Goal: Task Accomplishment & Management: Manage account settings

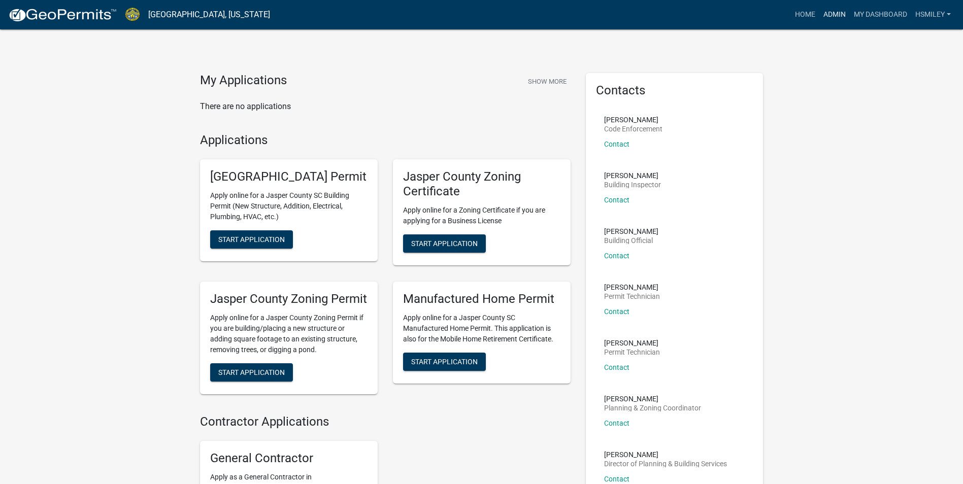
click at [829, 14] on link "Admin" at bounding box center [834, 14] width 30 height 19
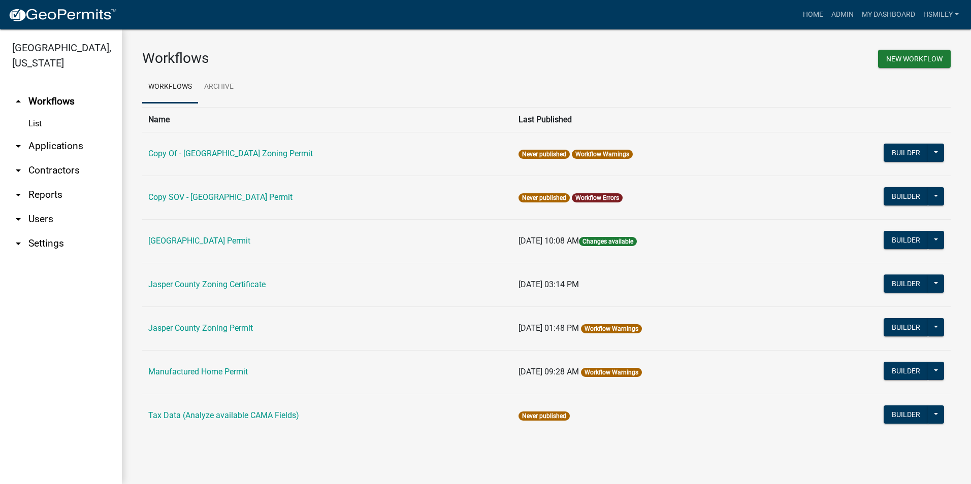
click at [48, 147] on link "arrow_drop_down Applications" at bounding box center [61, 146] width 122 height 24
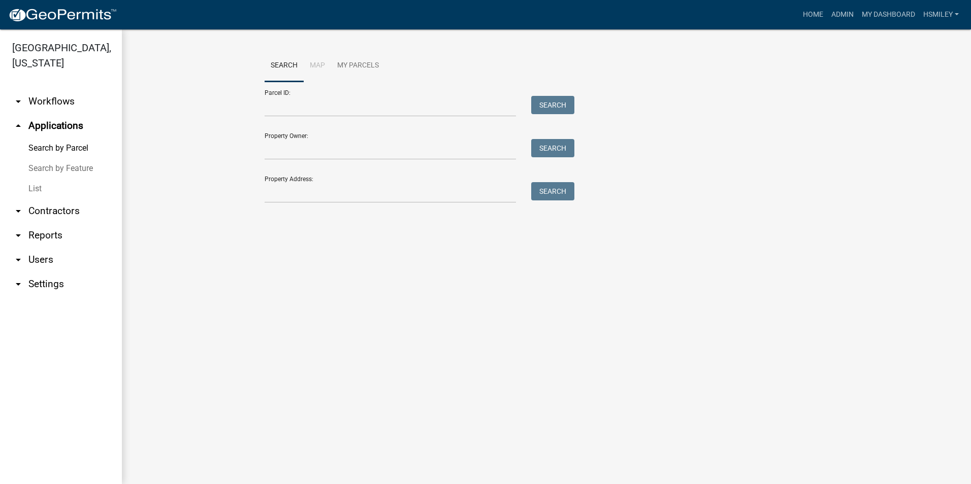
click at [31, 197] on link "List" at bounding box center [61, 189] width 122 height 20
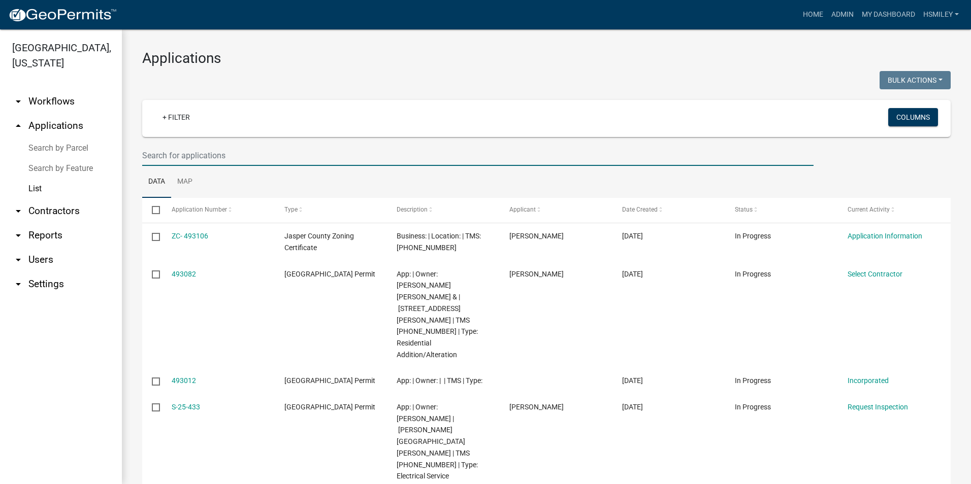
click at [183, 157] on input "text" at bounding box center [477, 155] width 671 height 21
click at [201, 159] on input "text" at bounding box center [477, 155] width 671 height 21
click at [50, 127] on link "arrow_drop_up Applications" at bounding box center [61, 126] width 122 height 24
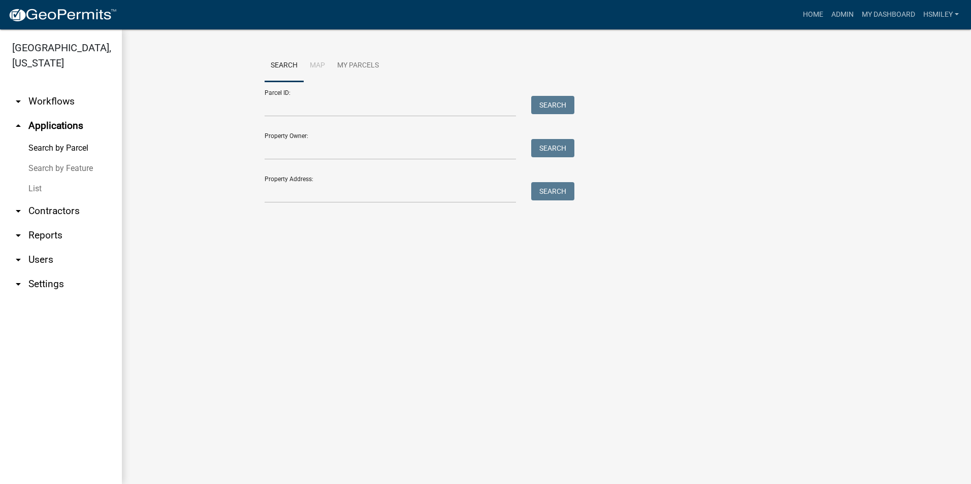
click at [39, 186] on link "List" at bounding box center [61, 189] width 122 height 20
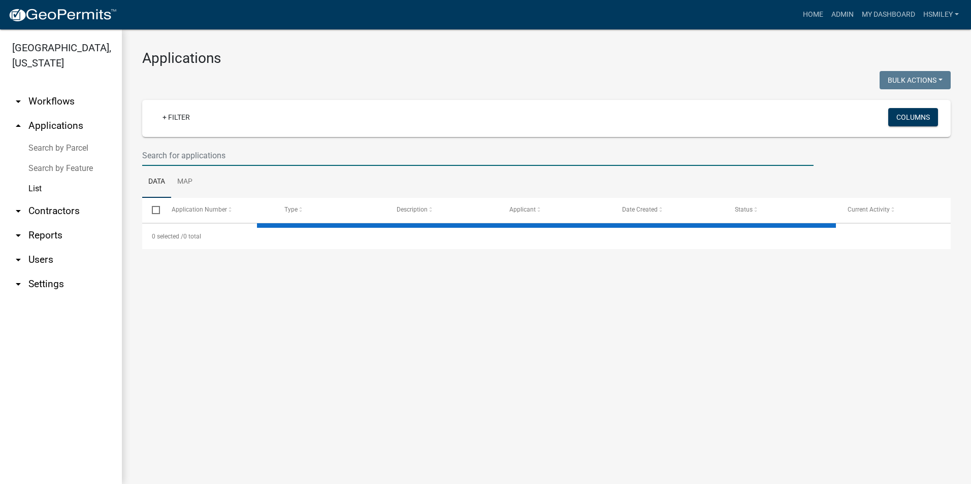
drag, startPoint x: 226, startPoint y: 159, endPoint x: 221, endPoint y: 155, distance: 6.1
click at [225, 159] on input "text" at bounding box center [477, 155] width 671 height 21
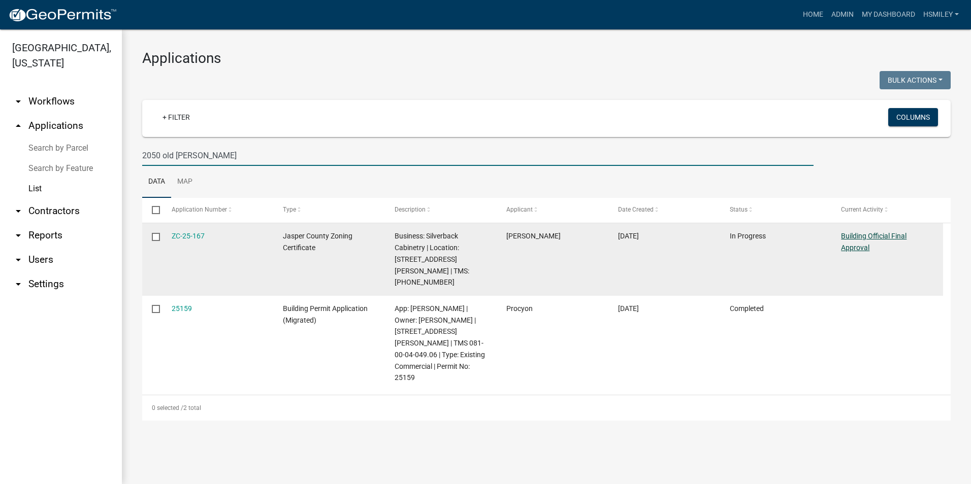
type input "2050 old [PERSON_NAME]"
click at [862, 232] on link "Building Official Final Approval" at bounding box center [873, 242] width 65 height 20
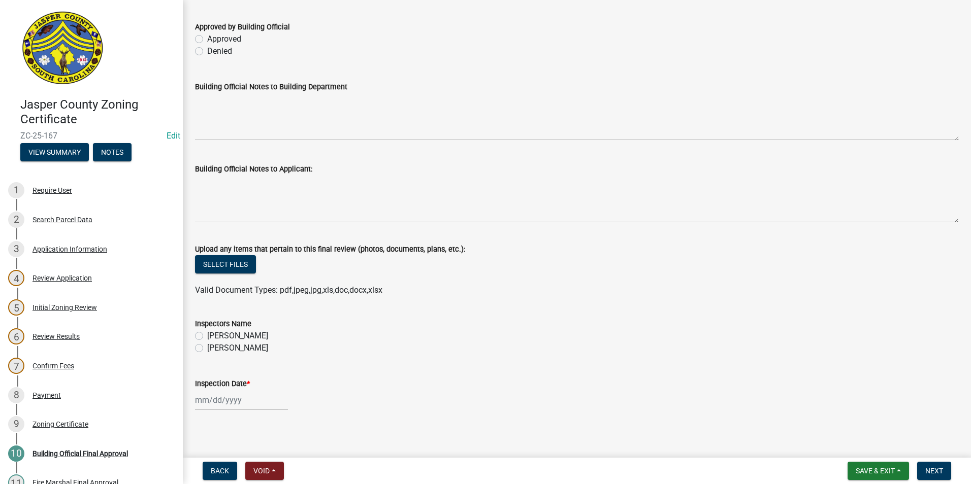
scroll to position [54, 0]
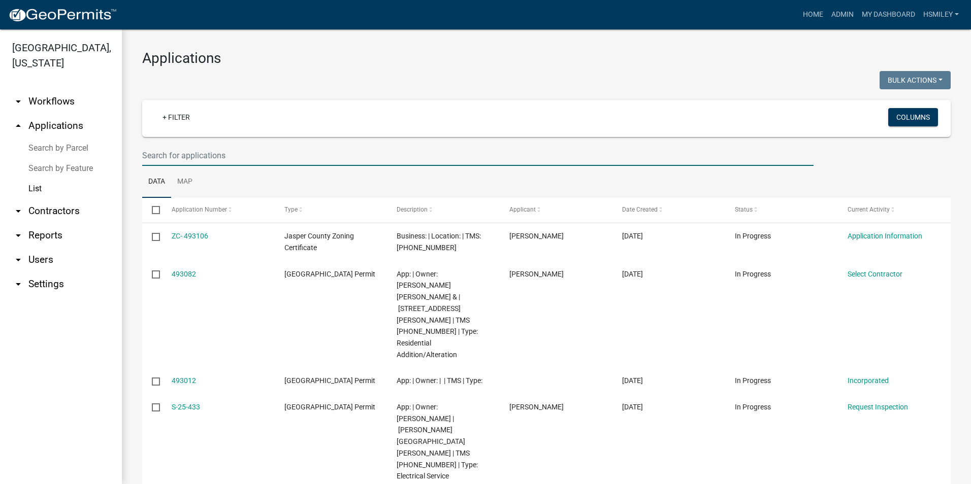
click at [242, 145] on input "text" at bounding box center [477, 155] width 671 height 21
type input "2050 old [PERSON_NAME]"
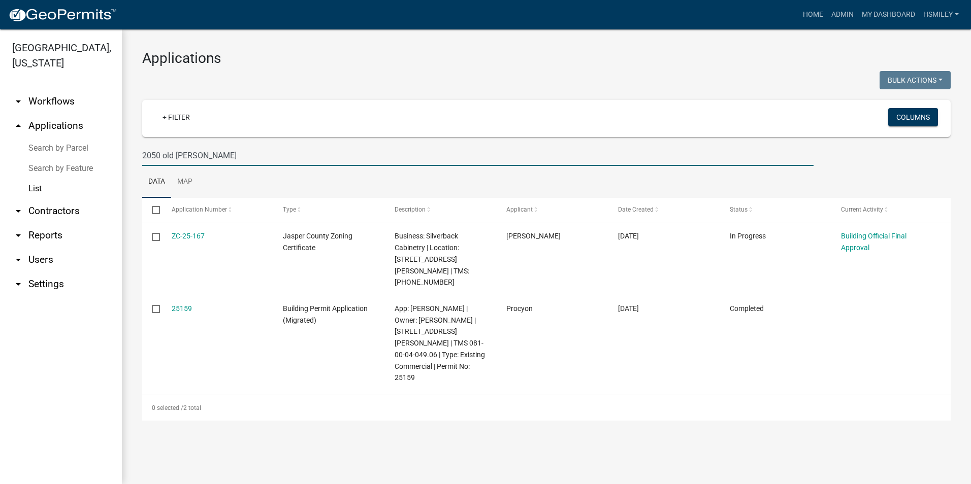
click at [47, 239] on link "arrow_drop_down Reports" at bounding box center [61, 235] width 122 height 24
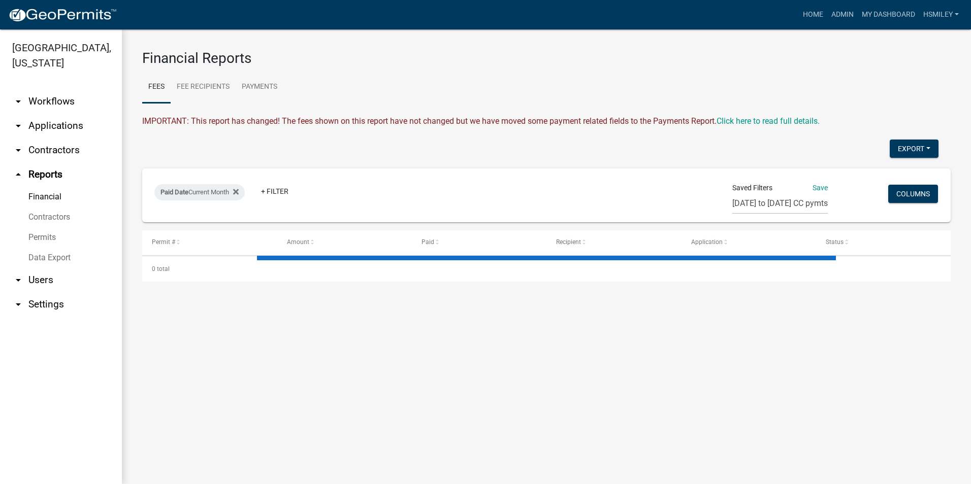
click at [42, 114] on link "arrow_drop_down Applications" at bounding box center [61, 126] width 122 height 24
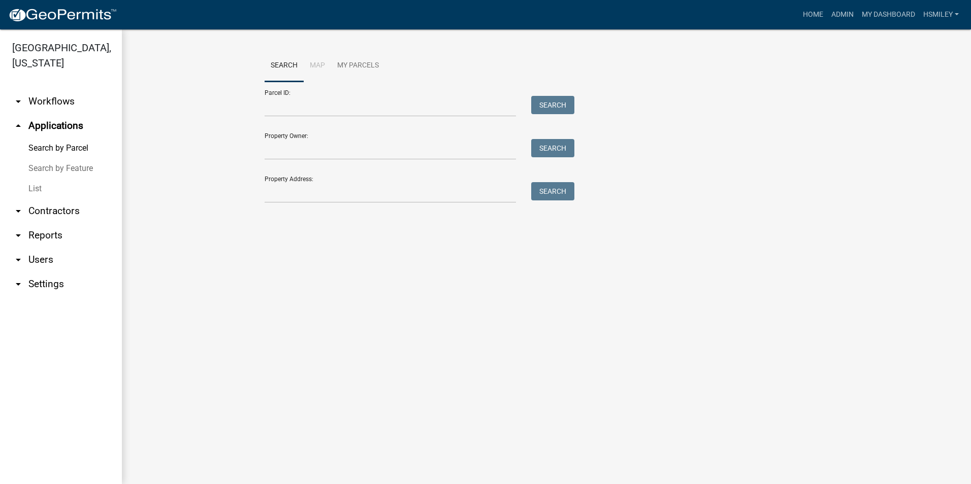
click at [48, 182] on link "List" at bounding box center [61, 189] width 122 height 20
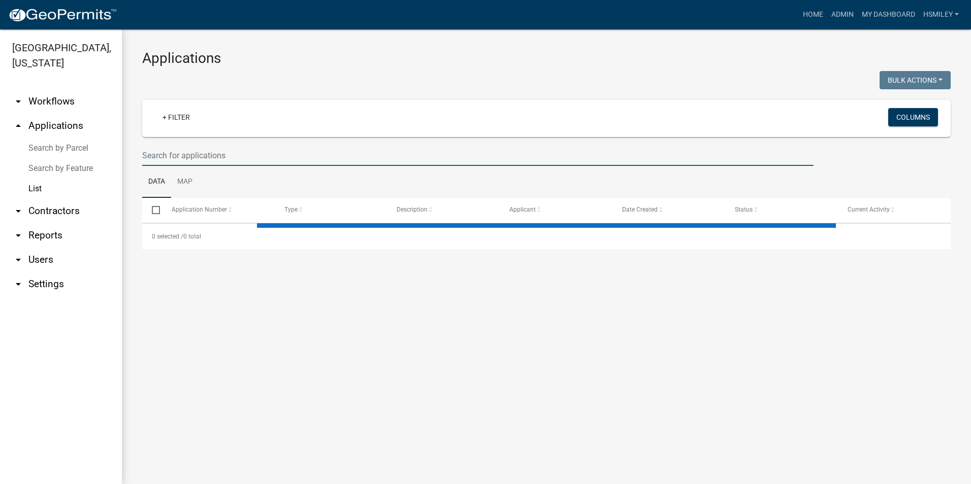
click at [182, 157] on input "text" at bounding box center [477, 155] width 671 height 21
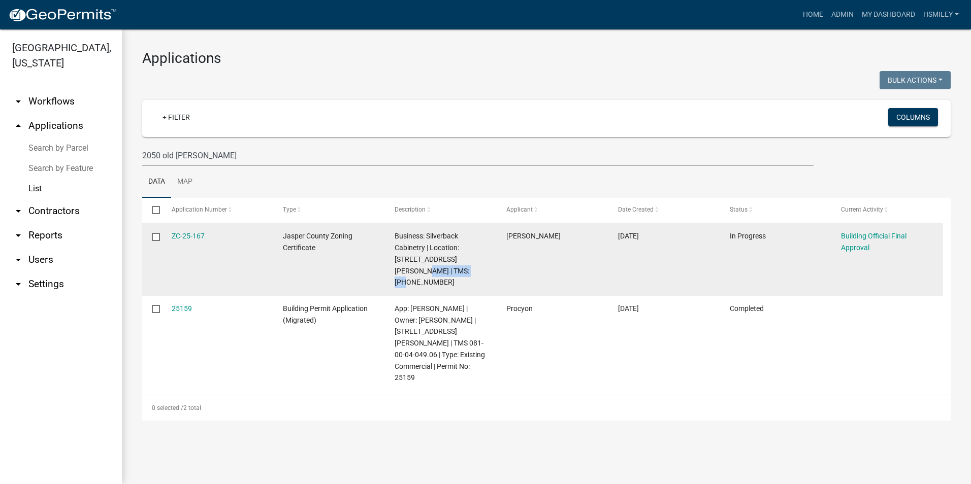
drag, startPoint x: 463, startPoint y: 257, endPoint x: 439, endPoint y: 274, distance: 29.9
click at [439, 274] on div "Business: Silverback Cabinetry | Location: [STREET_ADDRESS][PERSON_NAME] | TMS:…" at bounding box center [440, 259] width 92 height 58
drag, startPoint x: 439, startPoint y: 274, endPoint x: 419, endPoint y: 273, distance: 19.8
copy span ": [PHONE_NUMBER]"
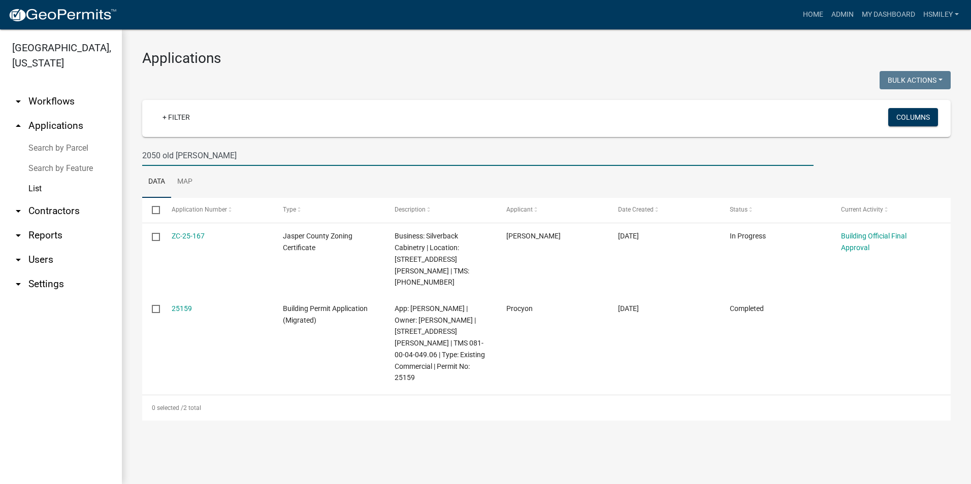
click at [209, 151] on input "2050 old [PERSON_NAME]" at bounding box center [477, 155] width 671 height 21
click at [208, 152] on input "2050 old [PERSON_NAME]" at bounding box center [477, 155] width 671 height 21
click at [207, 153] on input "2050 old [PERSON_NAME]" at bounding box center [477, 155] width 671 height 21
drag, startPoint x: 206, startPoint y: 153, endPoint x: 199, endPoint y: 160, distance: 10.1
click at [202, 157] on input "2050 old [PERSON_NAME]" at bounding box center [477, 155] width 671 height 21
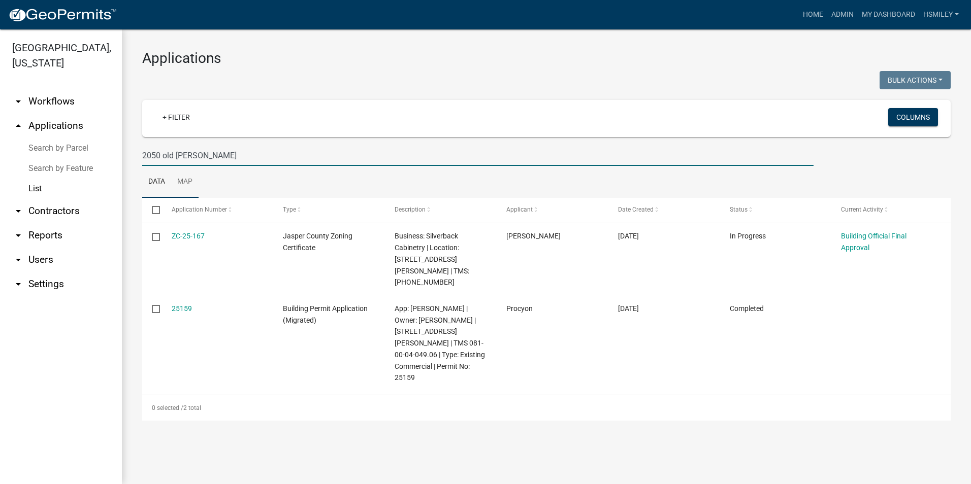
click at [188, 164] on wm-datatable "Bulk Actions Void Expire Lock Withdraw + Filter Columns 2050 old [PERSON_NAME] …" at bounding box center [546, 246] width 808 height 350
click at [187, 160] on input "2050 old [PERSON_NAME]" at bounding box center [477, 155] width 671 height 21
click at [187, 159] on input "2050 old [PERSON_NAME]" at bounding box center [477, 155] width 671 height 21
paste input ": [PHONE_NUMBER]"
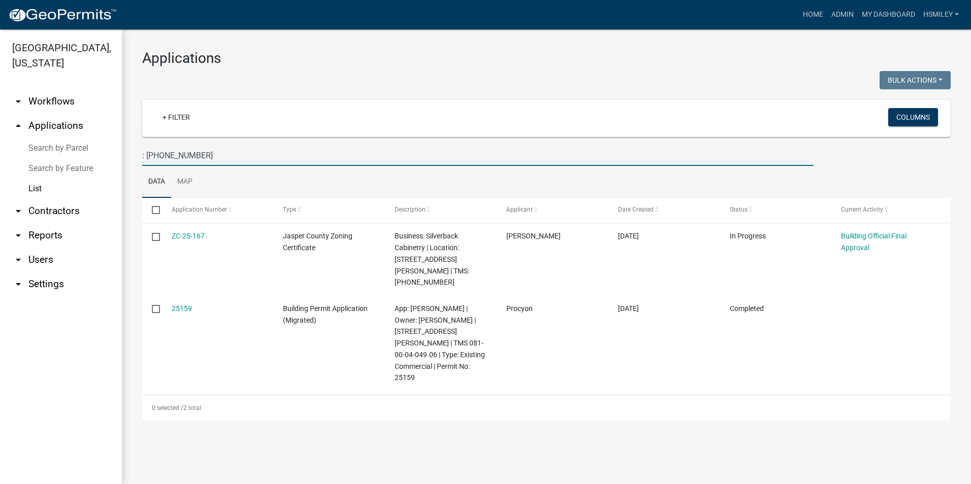
click at [149, 157] on input ": [PHONE_NUMBER]" at bounding box center [477, 155] width 671 height 21
click at [147, 157] on input ": [PHONE_NUMBER]" at bounding box center [477, 155] width 671 height 21
click at [238, 145] on wm-filter-builder "+ Filter Columns [PHONE_NUMBER]" at bounding box center [546, 133] width 808 height 66
click at [233, 151] on input "[PHONE_NUMBER]" at bounding box center [477, 155] width 671 height 21
type input "[PHONE_NUMBER]"
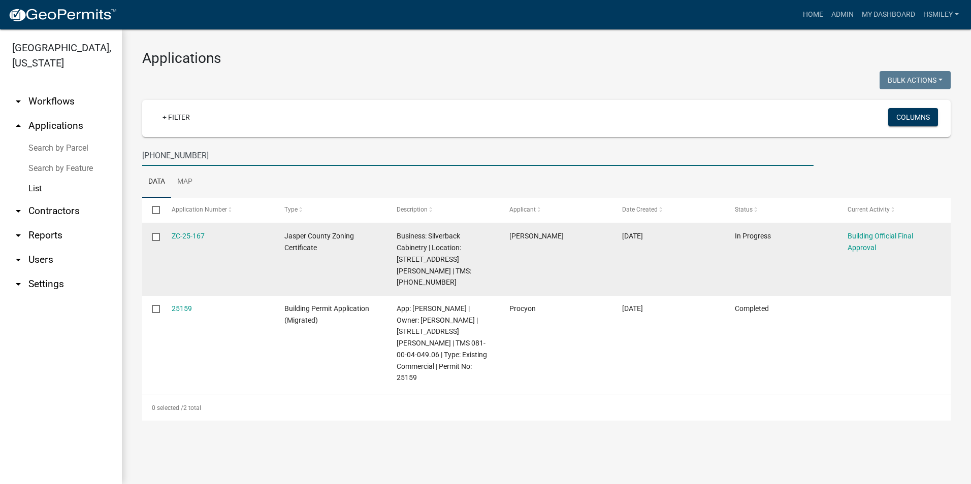
click at [845, 238] on datatable-body-cell "Building Official Final Approval" at bounding box center [894, 259] width 113 height 73
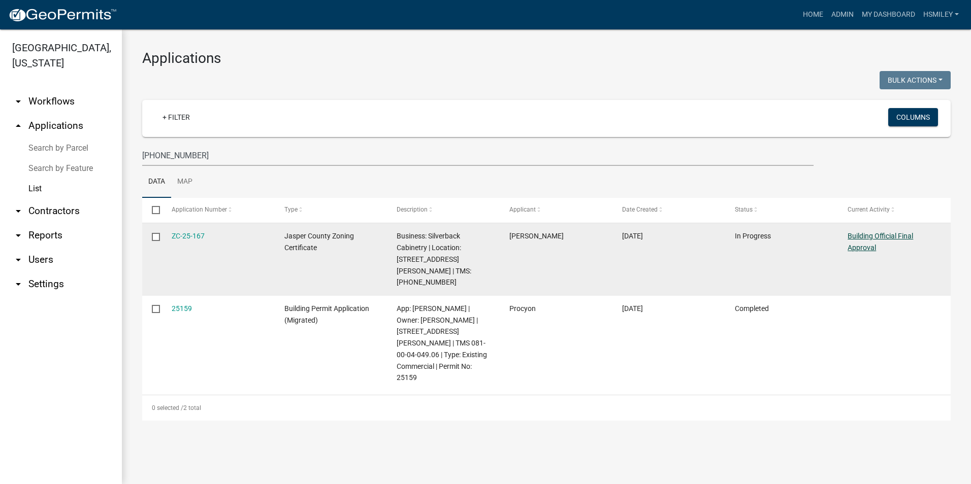
click at [856, 236] on link "Building Official Final Approval" at bounding box center [879, 242] width 65 height 20
